Goal: Check status: Check status

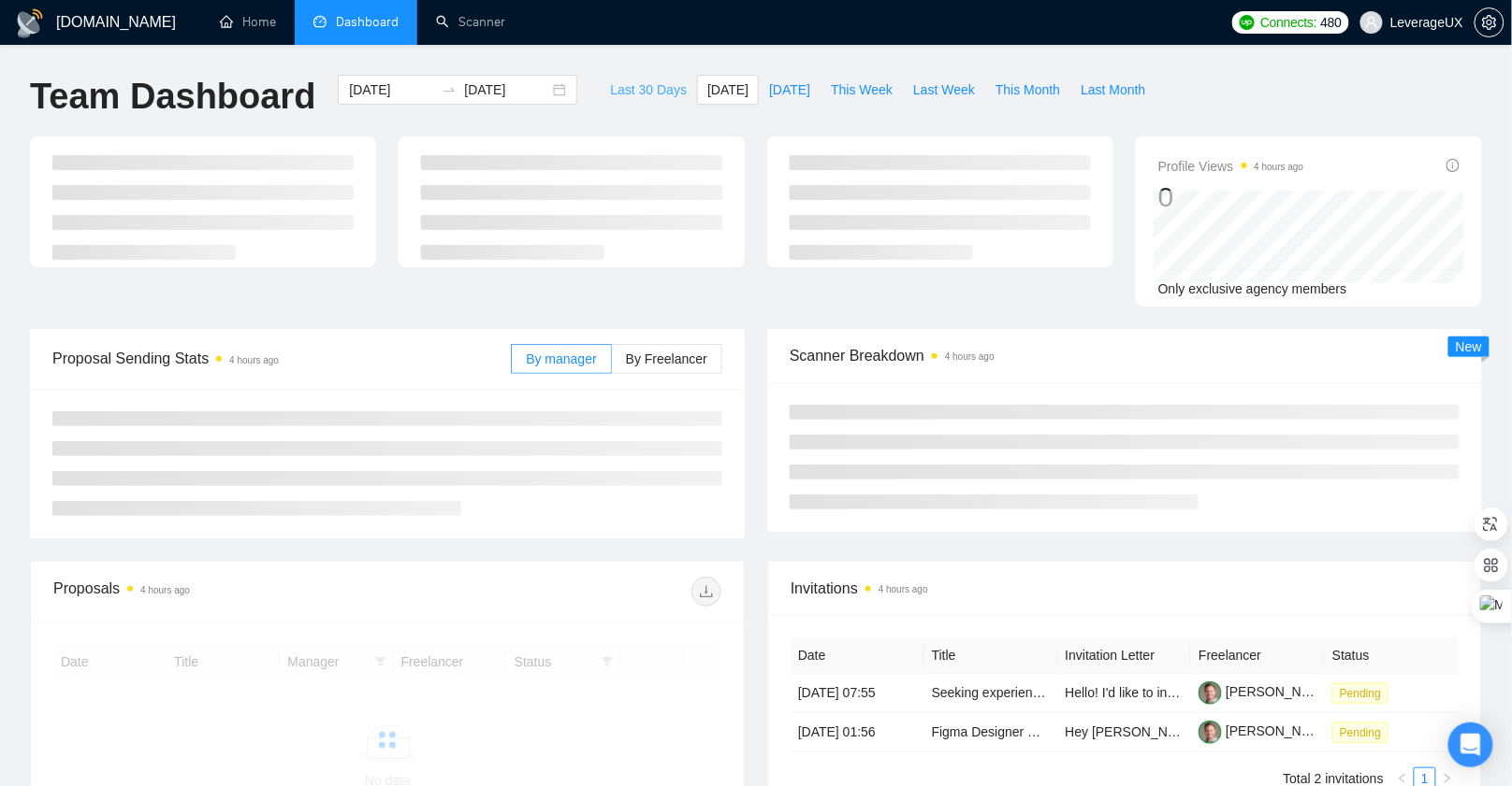
click at [610, 84] on span "Last 30 Days" at bounding box center [648, 90] width 77 height 21
type input "2025-08-09"
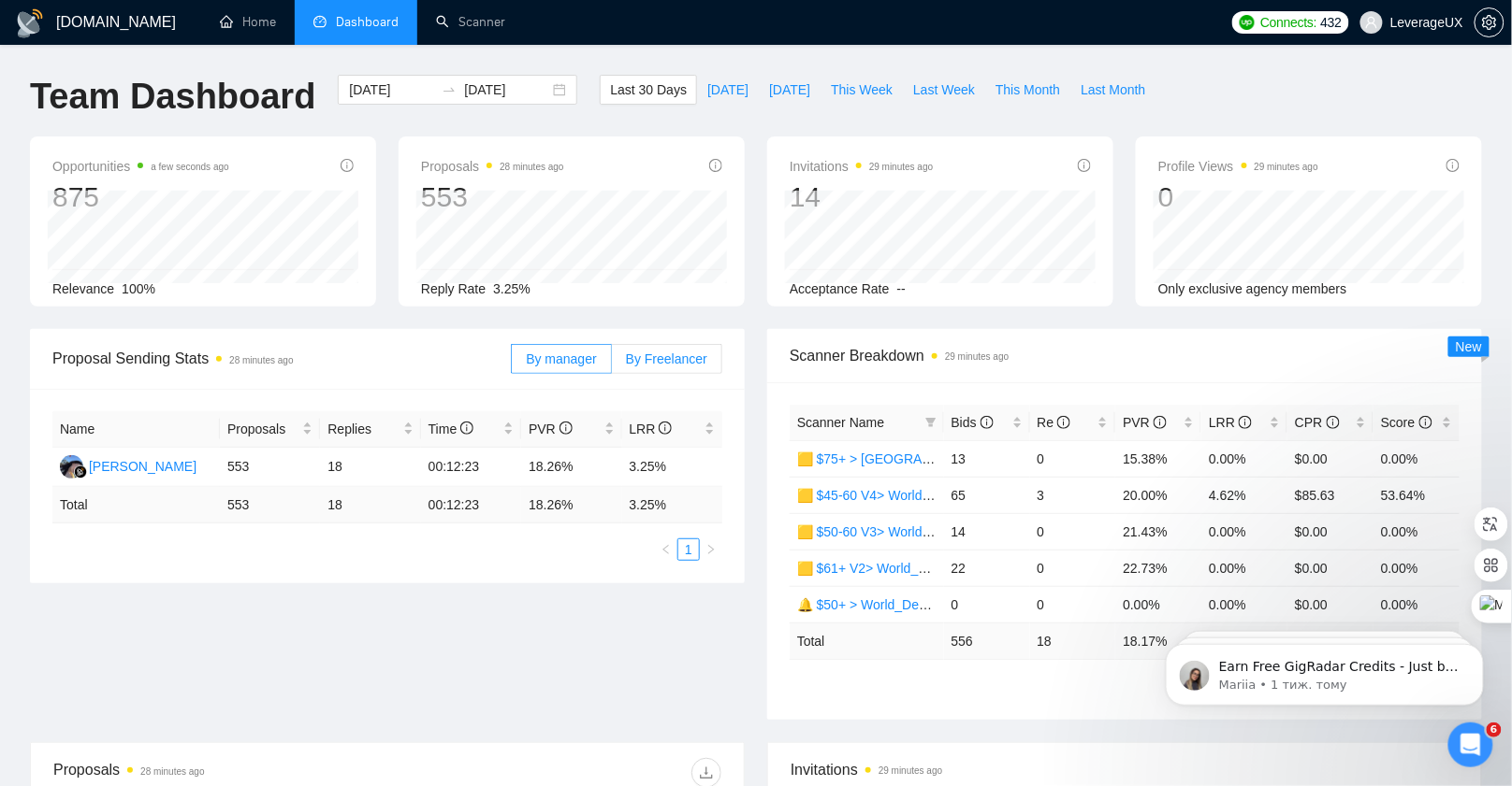
click at [680, 361] on span "By Freelancer" at bounding box center [666, 359] width 81 height 15
click at [612, 364] on input "By Freelancer" at bounding box center [612, 364] width 0 height 0
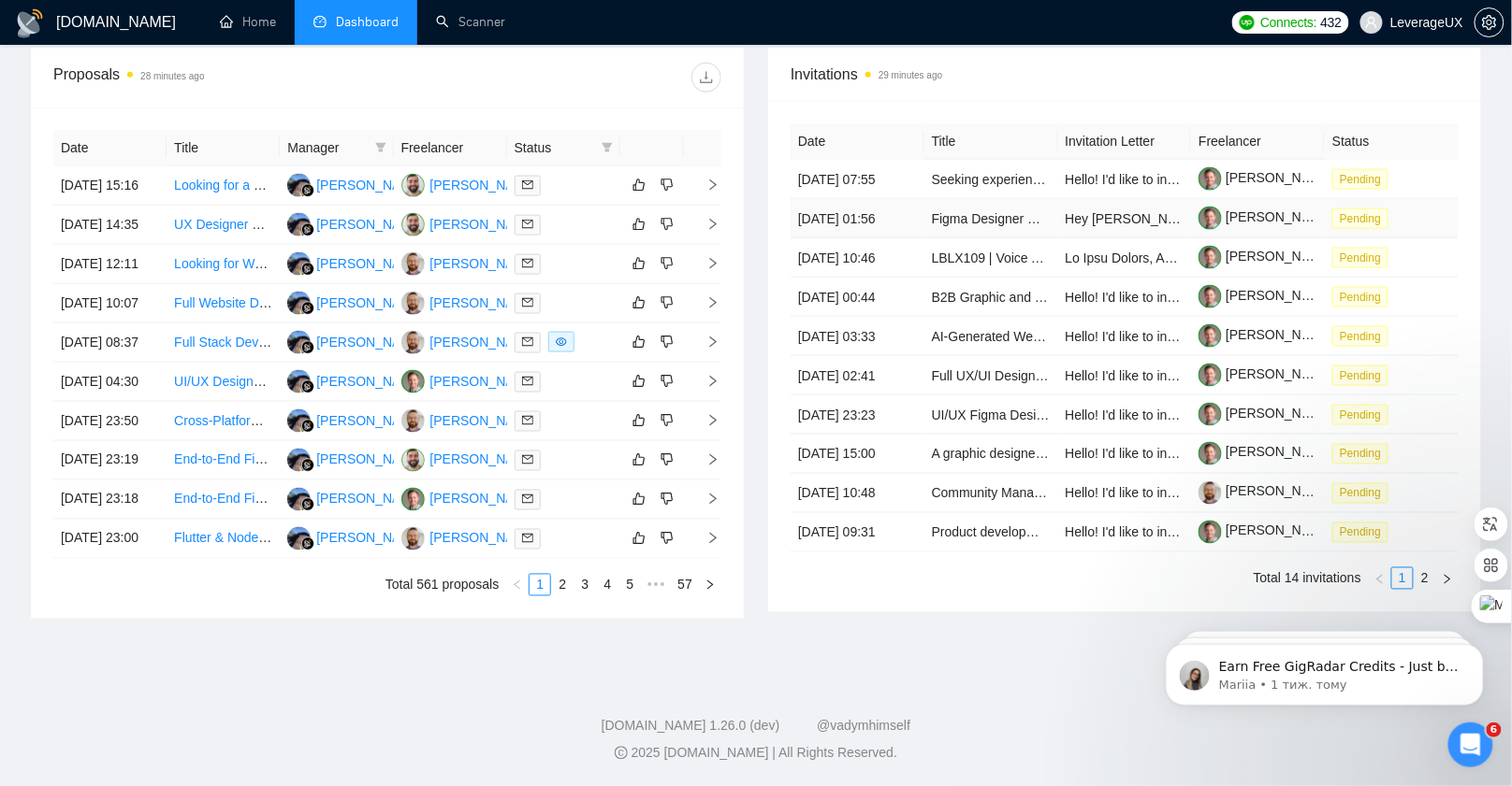
scroll to position [863, 0]
click at [1432, 580] on link "2" at bounding box center [1425, 578] width 21 height 21
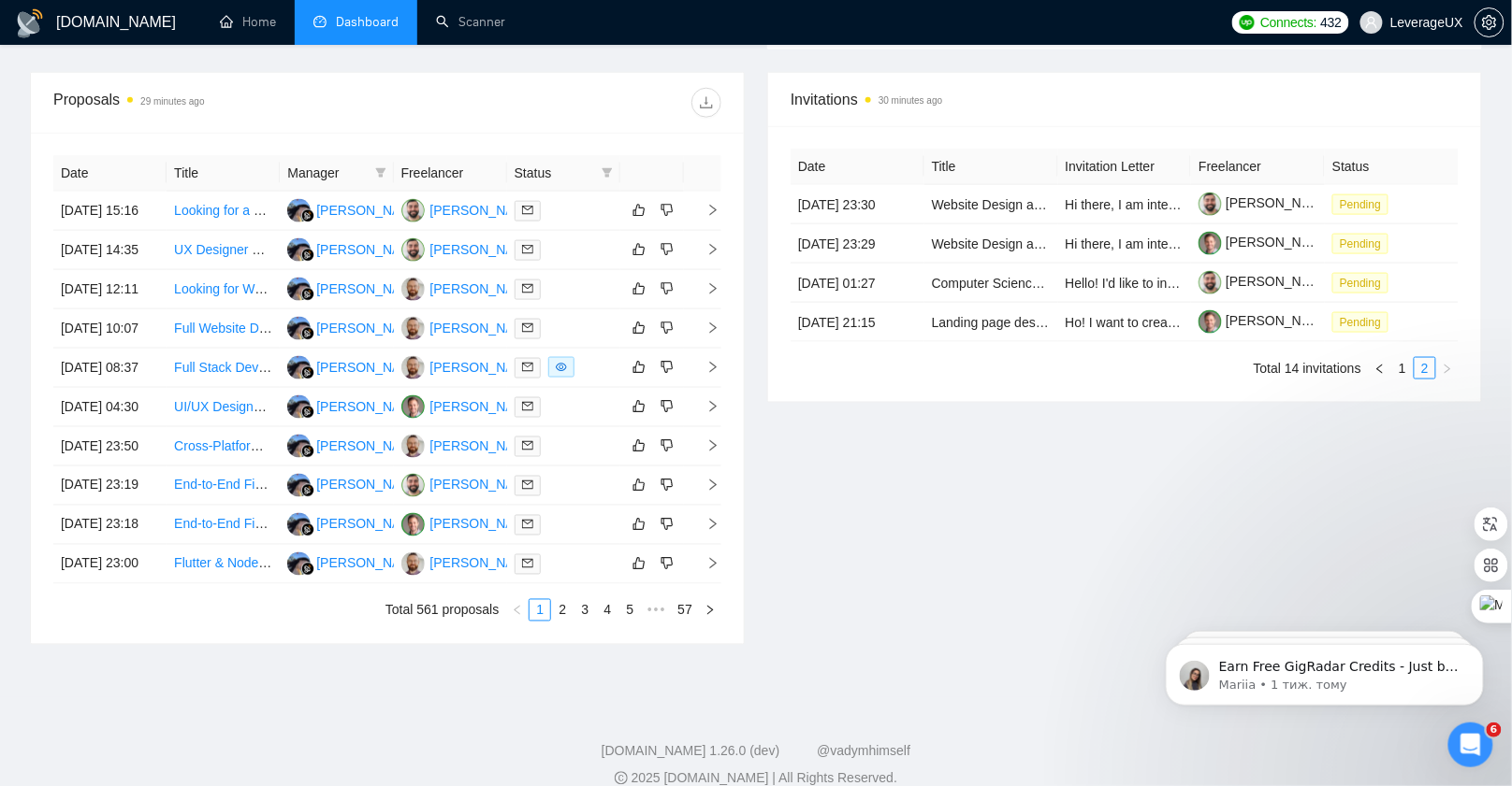
scroll to position [670, 0]
click at [1400, 379] on link "1" at bounding box center [1402, 369] width 21 height 21
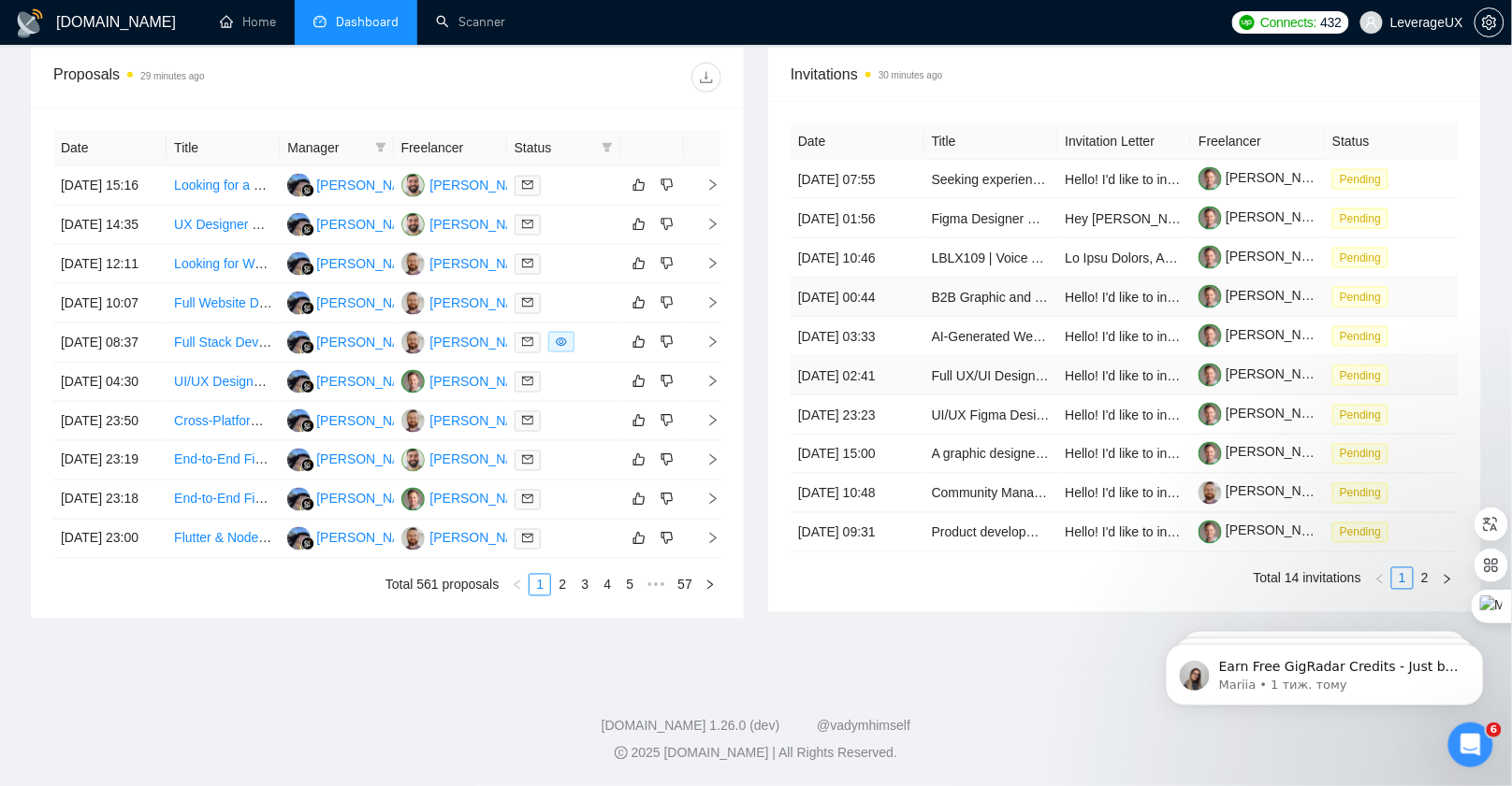
scroll to position [734, 0]
